Goal: Task Accomplishment & Management: Use online tool/utility

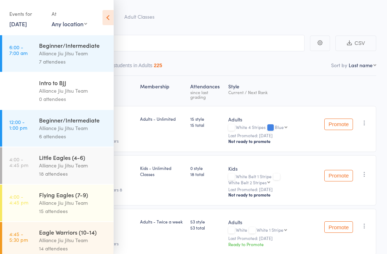
scroll to position [22, 0]
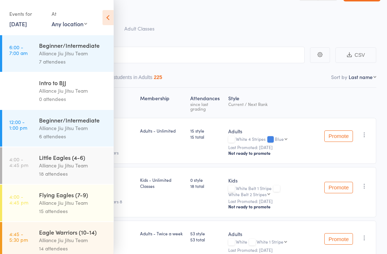
click at [75, 168] on div "Alliance Jiu Jitsu Team" at bounding box center [73, 165] width 68 height 8
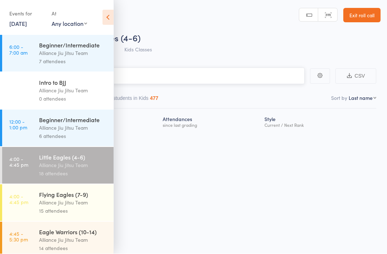
scroll to position [5, 0]
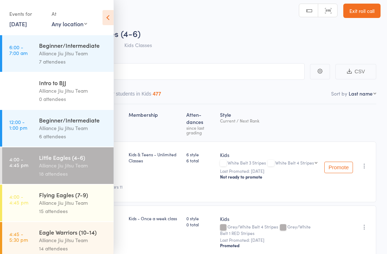
click at [107, 21] on icon at bounding box center [108, 17] width 11 height 15
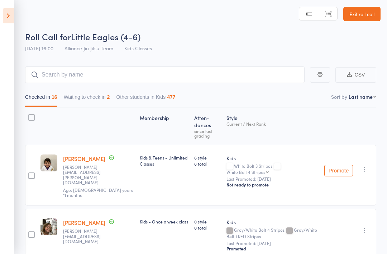
scroll to position [0, 0]
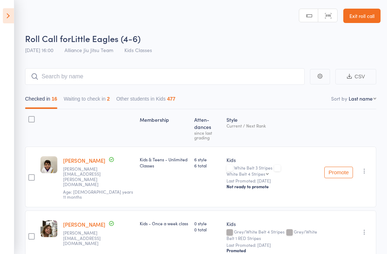
click at [10, 18] on icon at bounding box center [8, 15] width 11 height 15
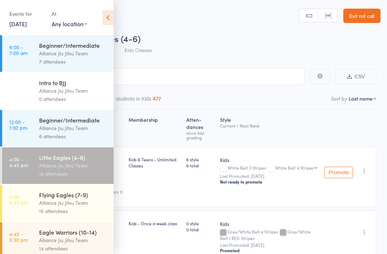
click at [27, 22] on link "13 Aug, 2025" at bounding box center [18, 24] width 18 height 8
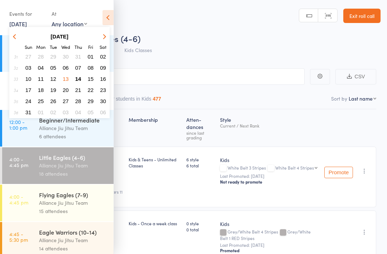
click at [77, 80] on span "14" at bounding box center [78, 79] width 6 height 6
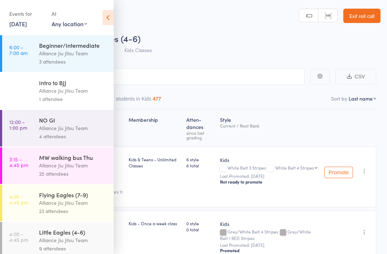
click at [108, 19] on icon at bounding box center [108, 17] width 11 height 15
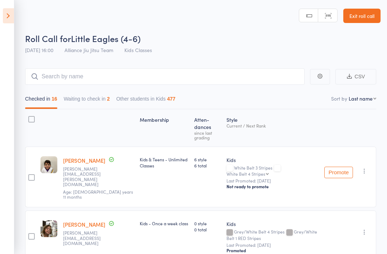
click at [3, 23] on icon at bounding box center [8, 15] width 11 height 15
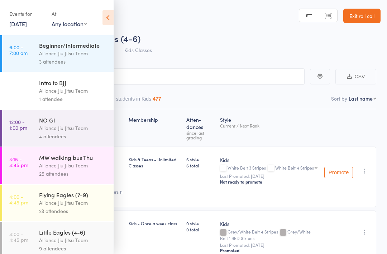
click at [27, 25] on link "14 Aug, 2025" at bounding box center [18, 24] width 18 height 8
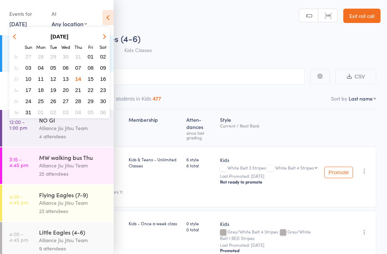
click at [79, 78] on span "14" at bounding box center [78, 79] width 6 height 6
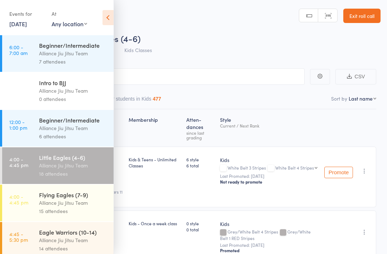
click at [110, 16] on icon at bounding box center [108, 17] width 11 height 15
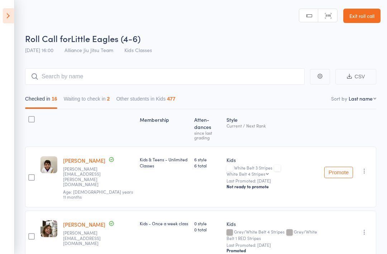
click at [10, 17] on icon at bounding box center [8, 15] width 11 height 15
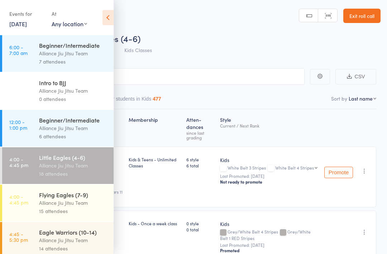
click at [26, 25] on link "13 Aug, 2025" at bounding box center [18, 24] width 18 height 8
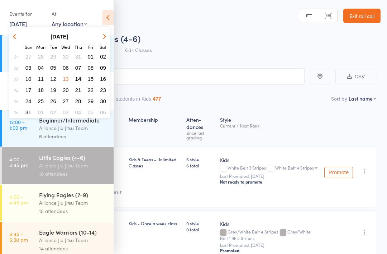
click at [79, 77] on span "14" at bounding box center [78, 79] width 6 height 6
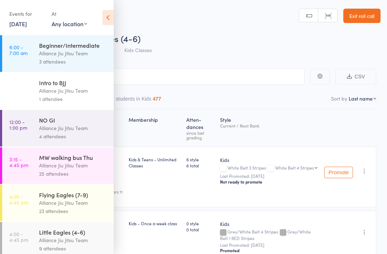
click at [153, 24] on header "Roll Call for Little Eagles (4-6) 13 Aug 16:00 Alliance Jiu Jitsu Team Kids Cla…" at bounding box center [193, 28] width 387 height 57
click at [110, 19] on icon at bounding box center [108, 17] width 11 height 15
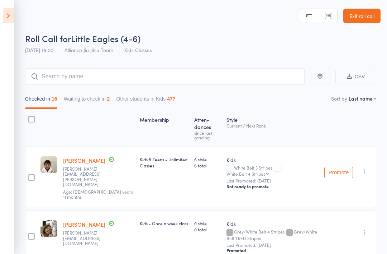
click at [44, 51] on span "13 Aug 16:00" at bounding box center [39, 49] width 28 height 7
click at [42, 52] on span "13 Aug 16:00" at bounding box center [39, 49] width 28 height 7
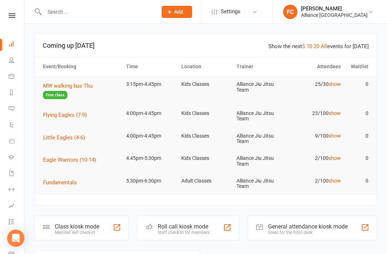
click at [11, 59] on icon at bounding box center [12, 60] width 6 height 6
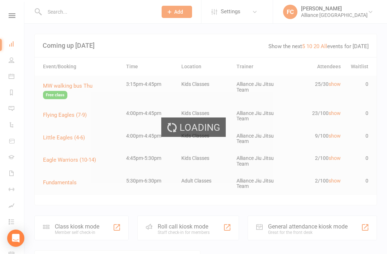
select select "100"
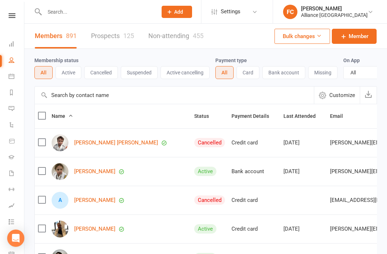
click at [13, 40] on link "Dashboard" at bounding box center [17, 45] width 16 height 16
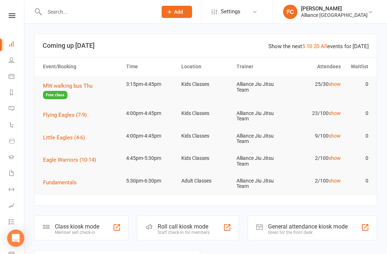
click at [18, 9] on nav "Clubworx Dashboard People Calendar Reports Messages Automations Product Sales G…" at bounding box center [12, 129] width 24 height 254
click at [10, 16] on icon at bounding box center [12, 15] width 7 height 5
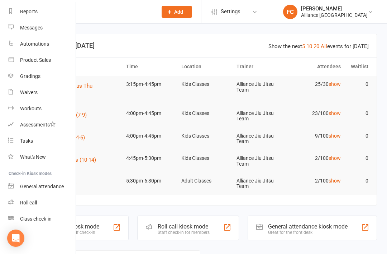
scroll to position [75, 1]
click at [35, 200] on div "Roll call" at bounding box center [28, 202] width 17 height 6
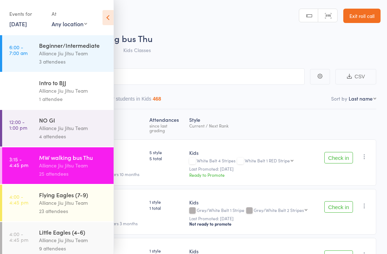
click at [229, 35] on div "Roll Call for MW walking bus Thu" at bounding box center [203, 38] width 356 height 12
click at [109, 18] on icon at bounding box center [108, 17] width 11 height 15
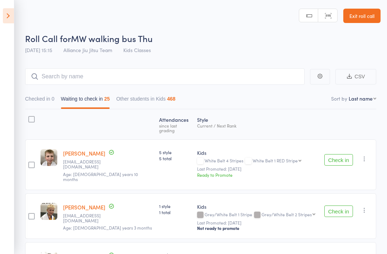
click at [6, 16] on icon at bounding box center [8, 15] width 11 height 15
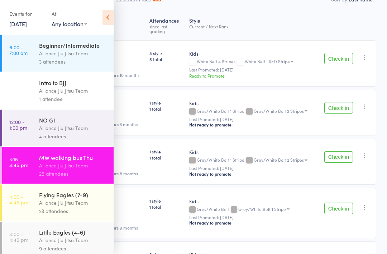
scroll to position [101, 0]
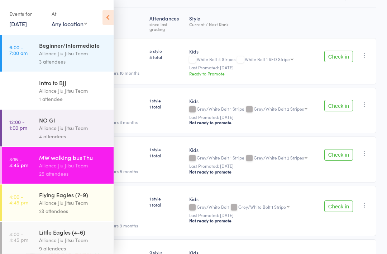
click at [63, 240] on div "Alliance Jiu Jitsu Team" at bounding box center [73, 240] width 68 height 8
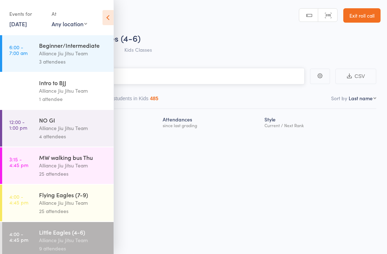
scroll to position [5, 0]
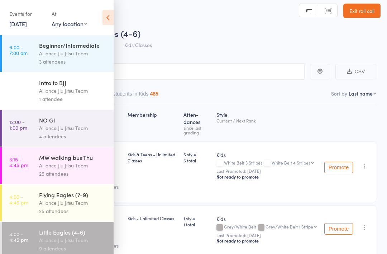
click at [109, 19] on icon at bounding box center [108, 17] width 11 height 15
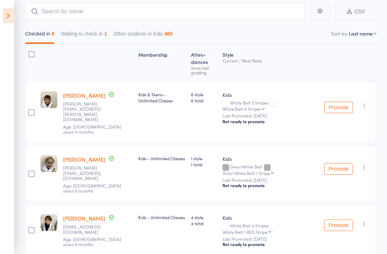
scroll to position [0, 0]
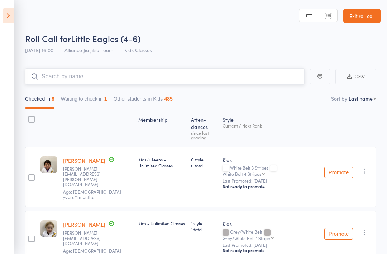
click at [131, 79] on input "search" at bounding box center [165, 76] width 280 height 16
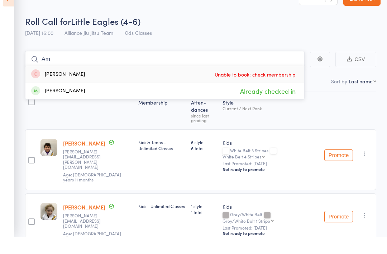
type input "A"
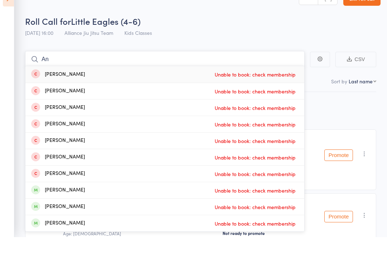
type input "A"
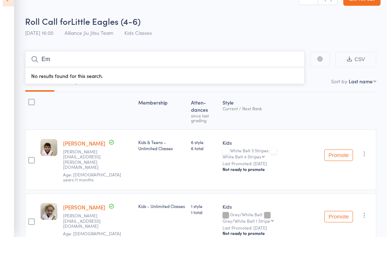
type input "E"
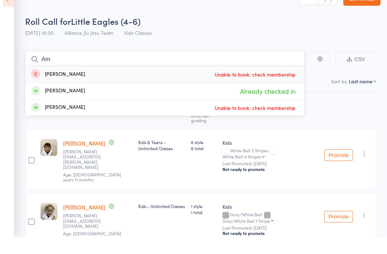
type input "A"
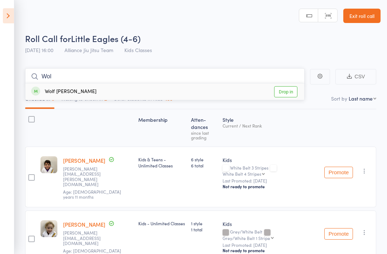
type input "Wol"
click at [292, 92] on link "Drop in" at bounding box center [285, 91] width 23 height 11
